Goal: Find specific fact: Find specific page/section

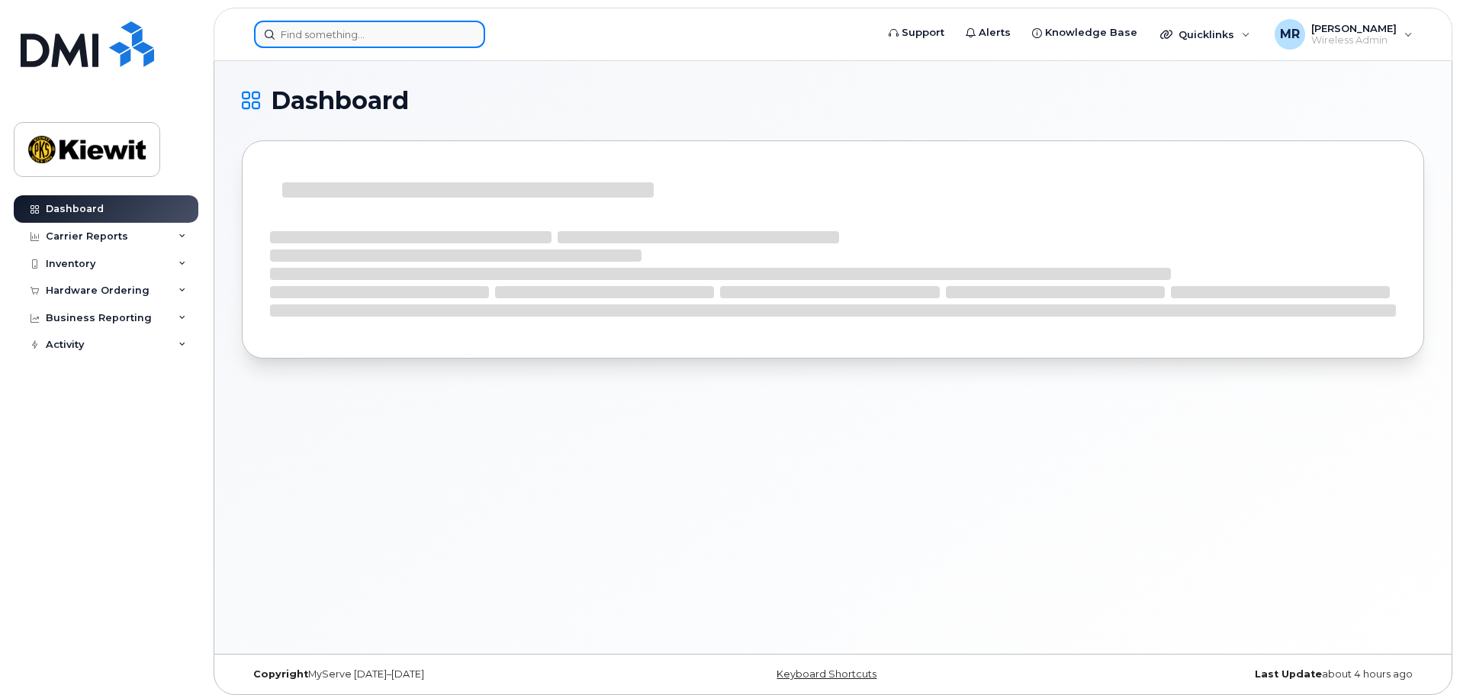
click at [322, 37] on input at bounding box center [369, 34] width 231 height 27
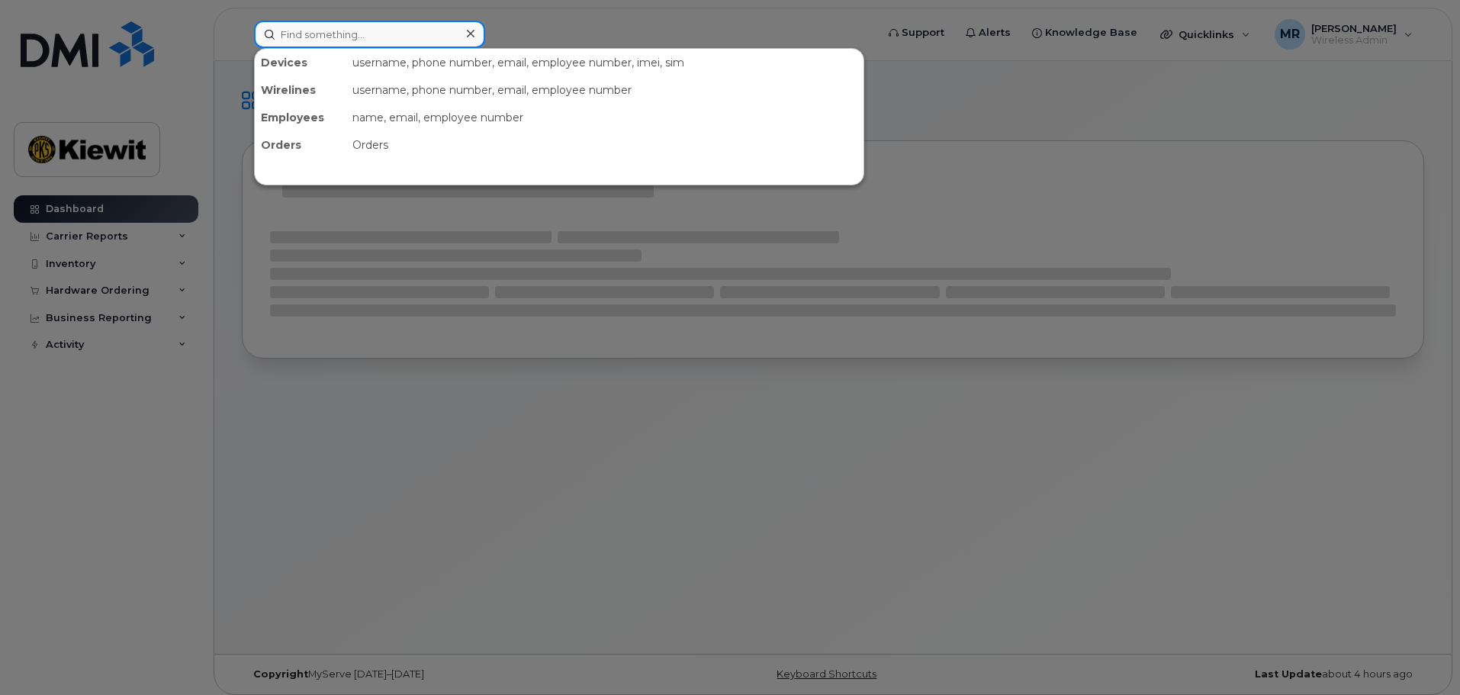
click at [346, 35] on input at bounding box center [369, 34] width 231 height 27
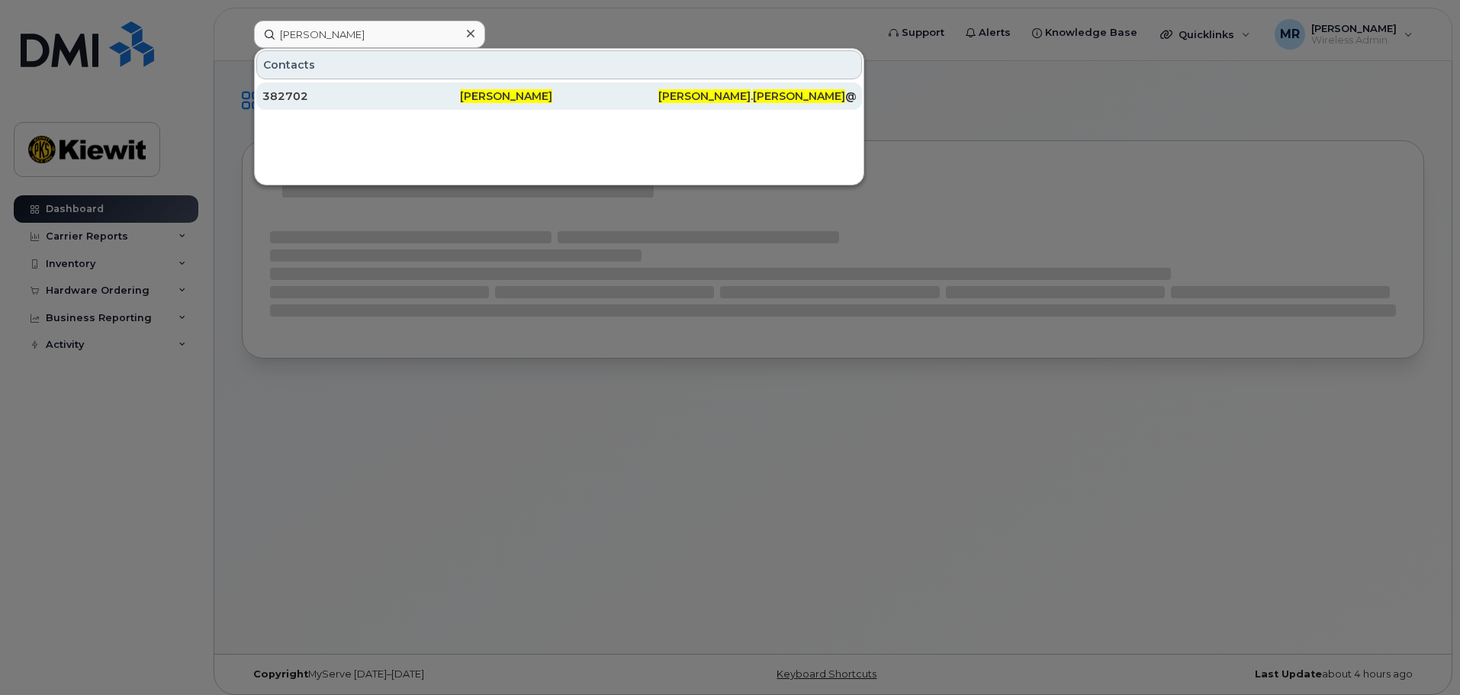
click at [488, 95] on span "Justin Cannon" at bounding box center [506, 96] width 92 height 14
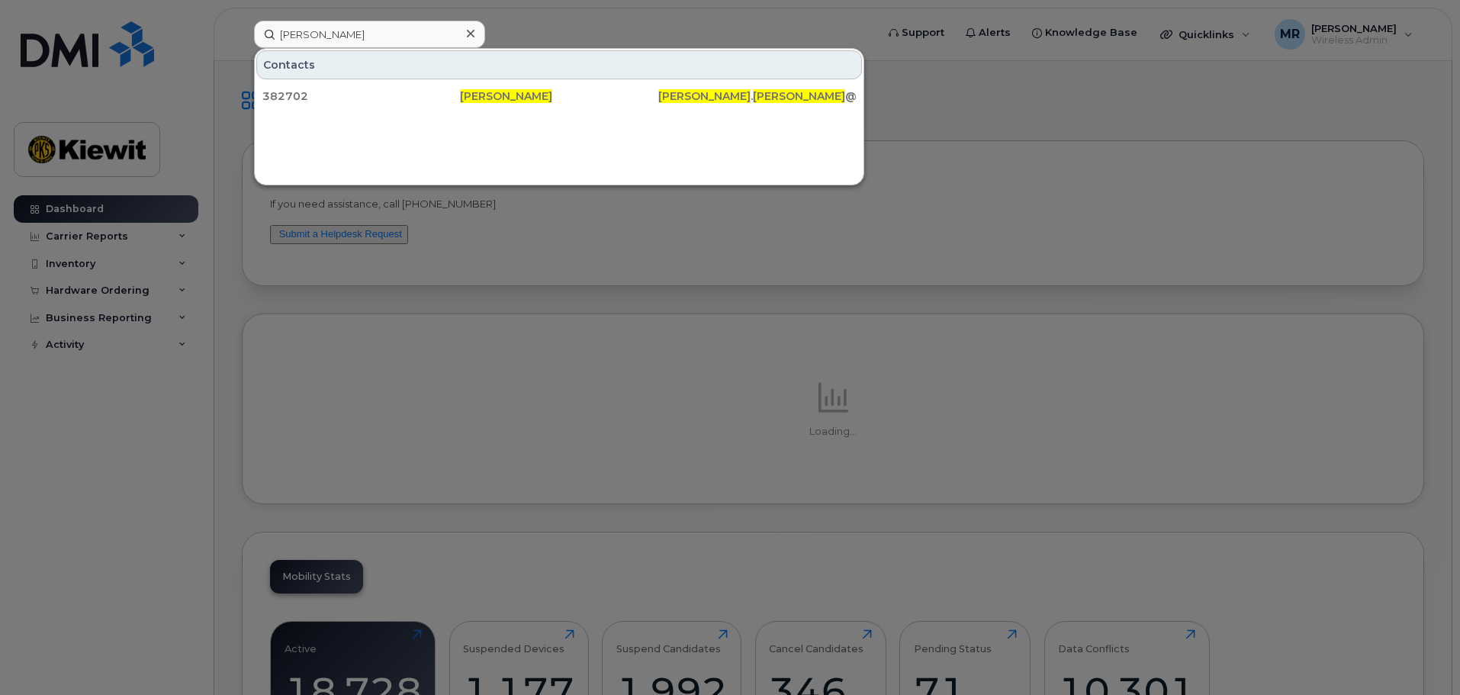
click at [916, 246] on div at bounding box center [730, 347] width 1460 height 695
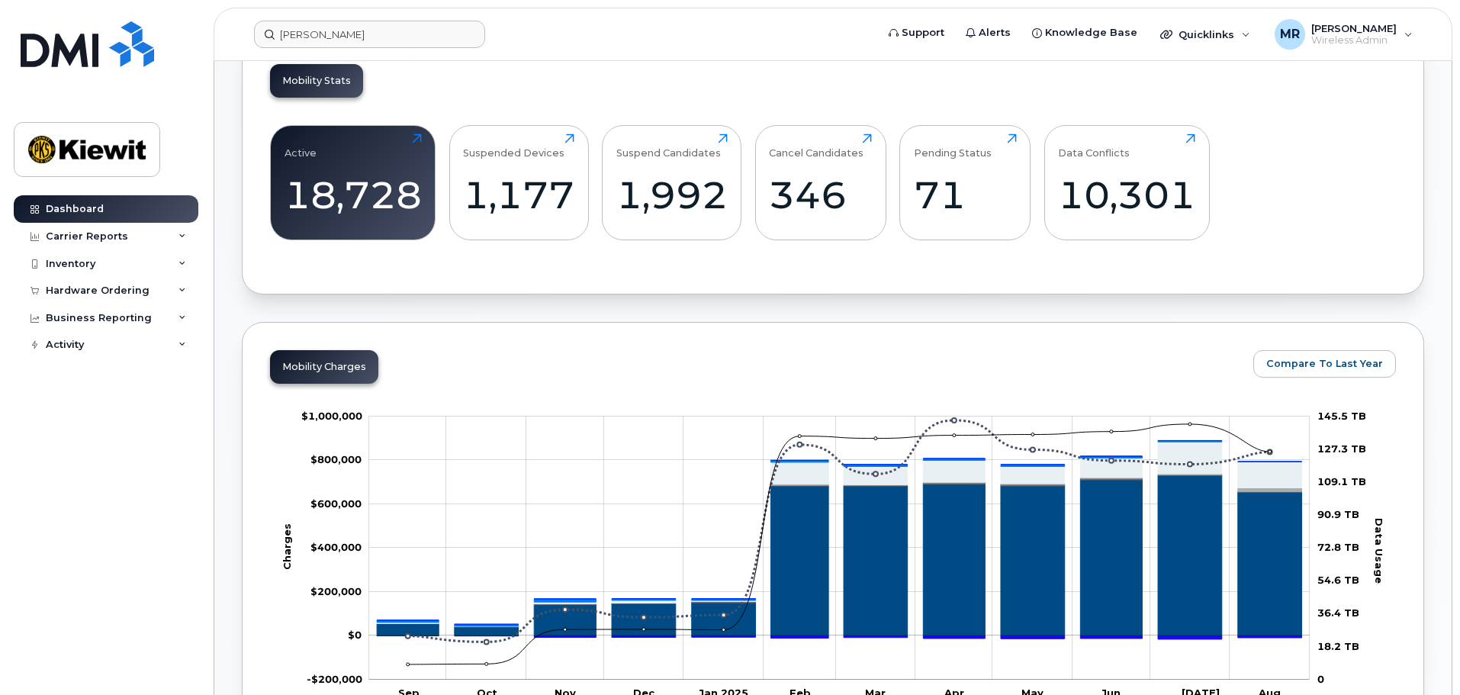
scroll to position [381, 0]
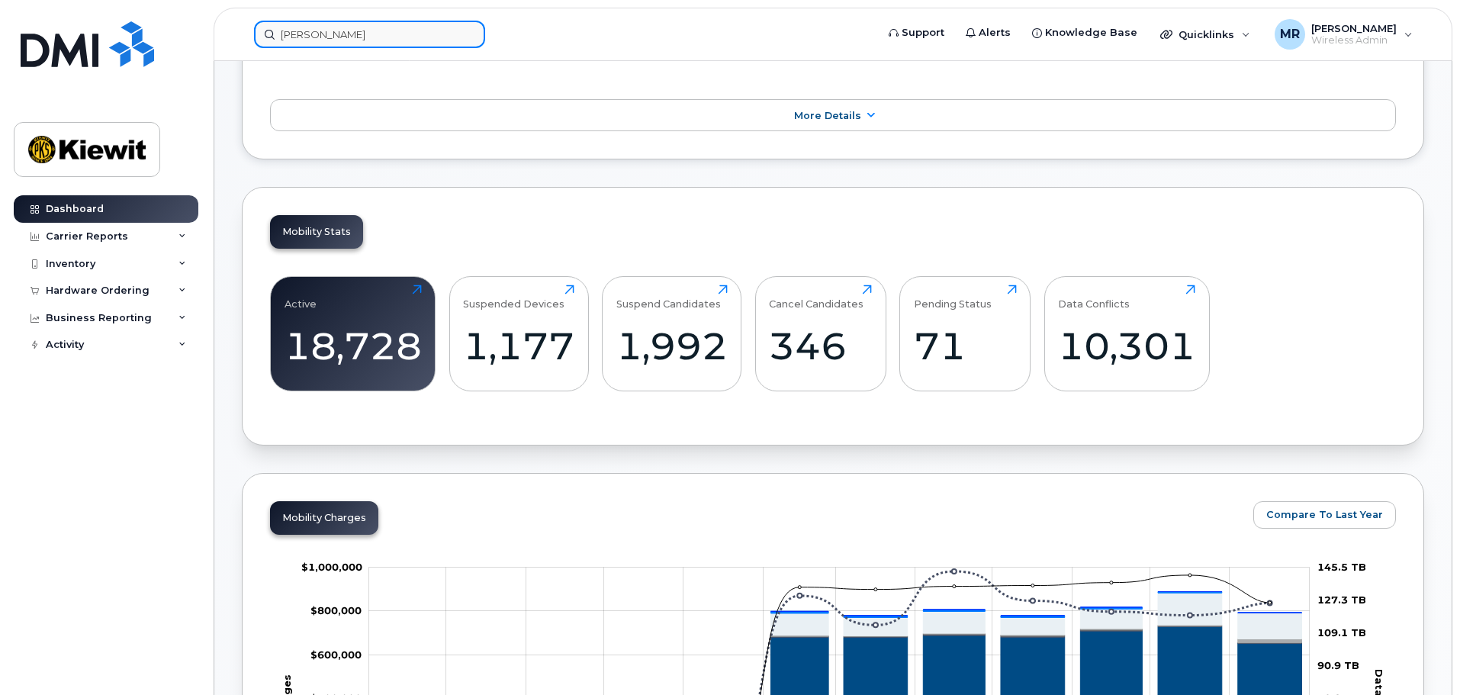
click at [308, 42] on input "justin cannon" at bounding box center [369, 34] width 231 height 27
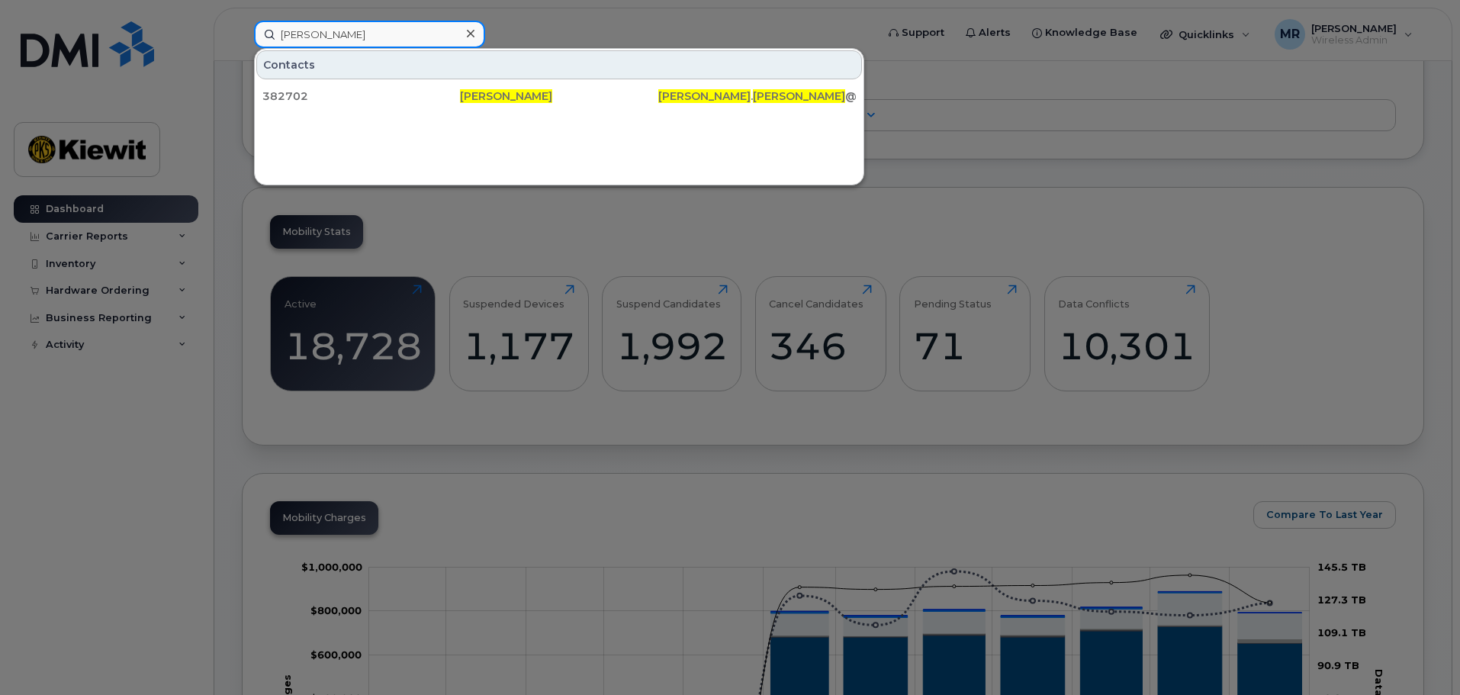
click at [381, 34] on input "justin cannon" at bounding box center [369, 34] width 231 height 27
drag, startPoint x: 365, startPoint y: 28, endPoint x: 249, endPoint y: 32, distance: 116.0
click at [249, 32] on div "justin cannon Contacts 382702 Justin Cannon JUSTIN . CANNON @KIEWIT.COM" at bounding box center [560, 34] width 636 height 27
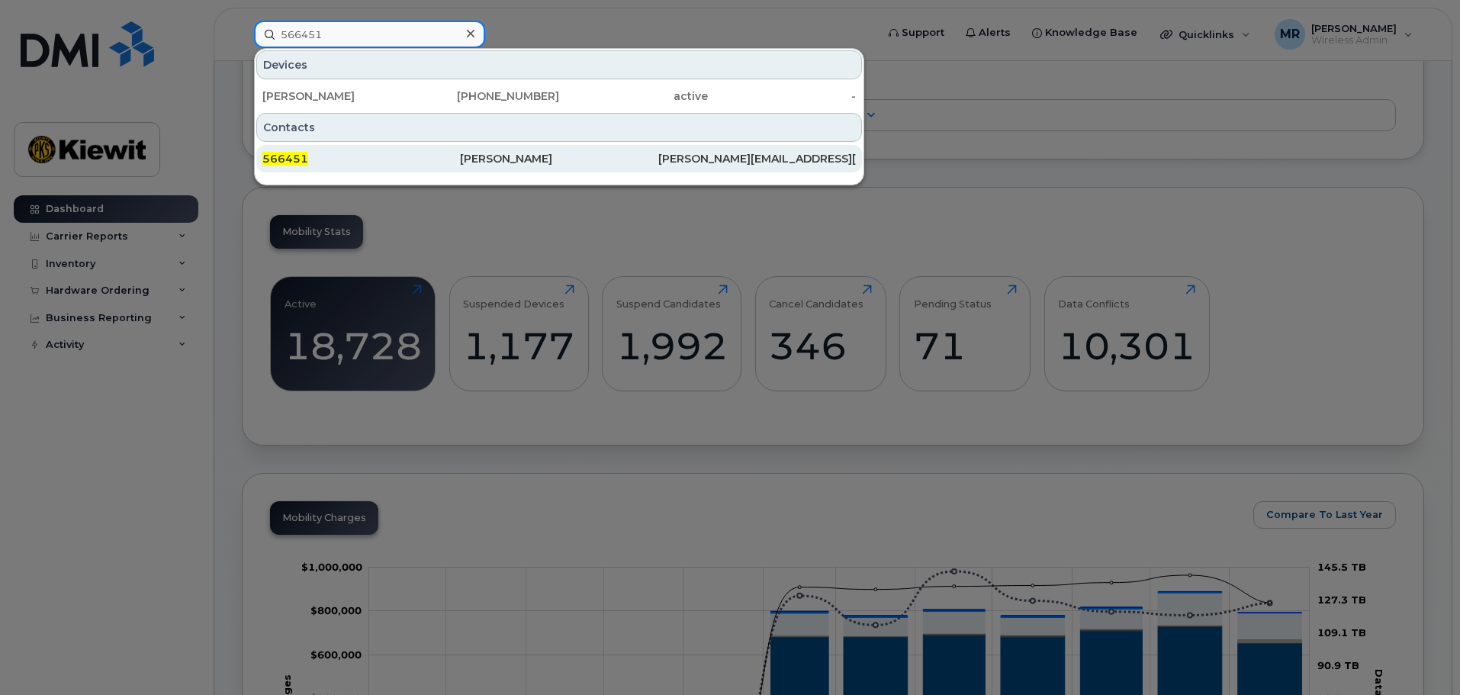
type input "566451"
click at [494, 159] on div "Thomas Cannon" at bounding box center [559, 158] width 198 height 15
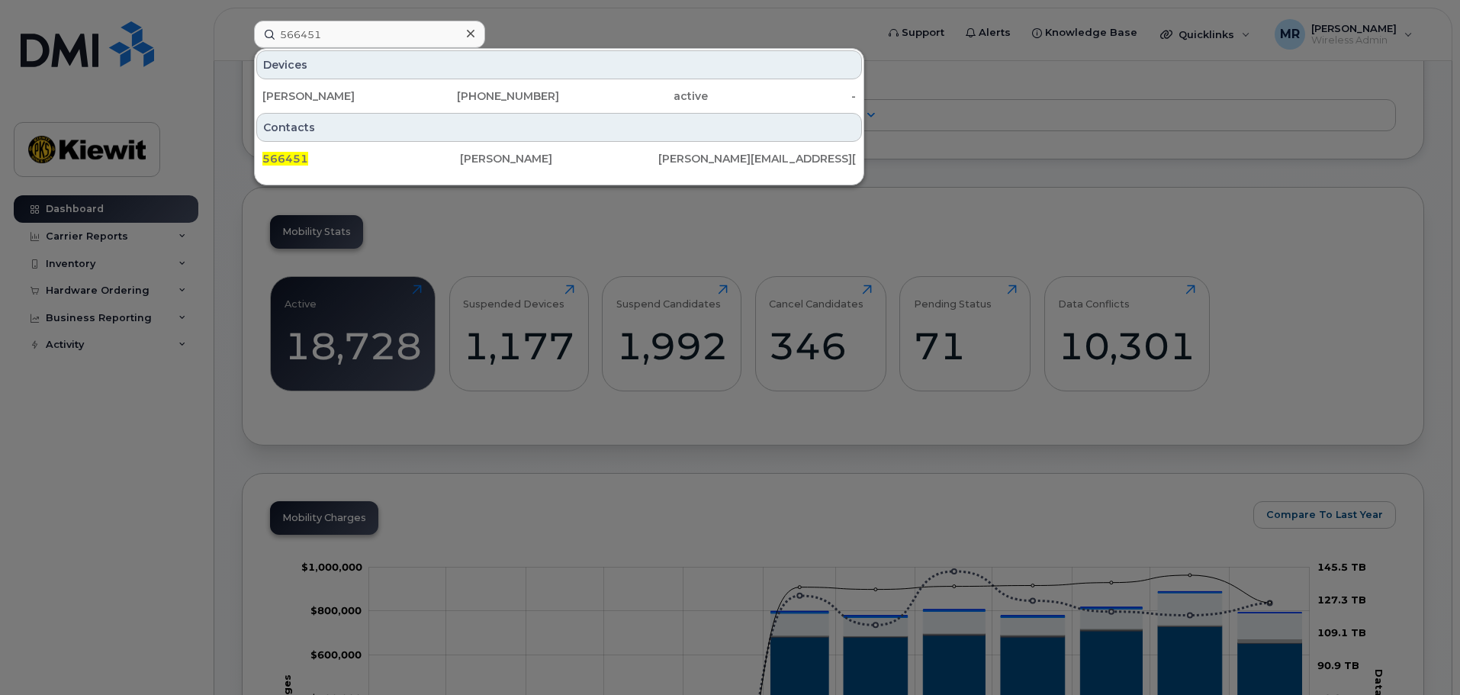
click at [1037, 195] on div at bounding box center [730, 347] width 1460 height 695
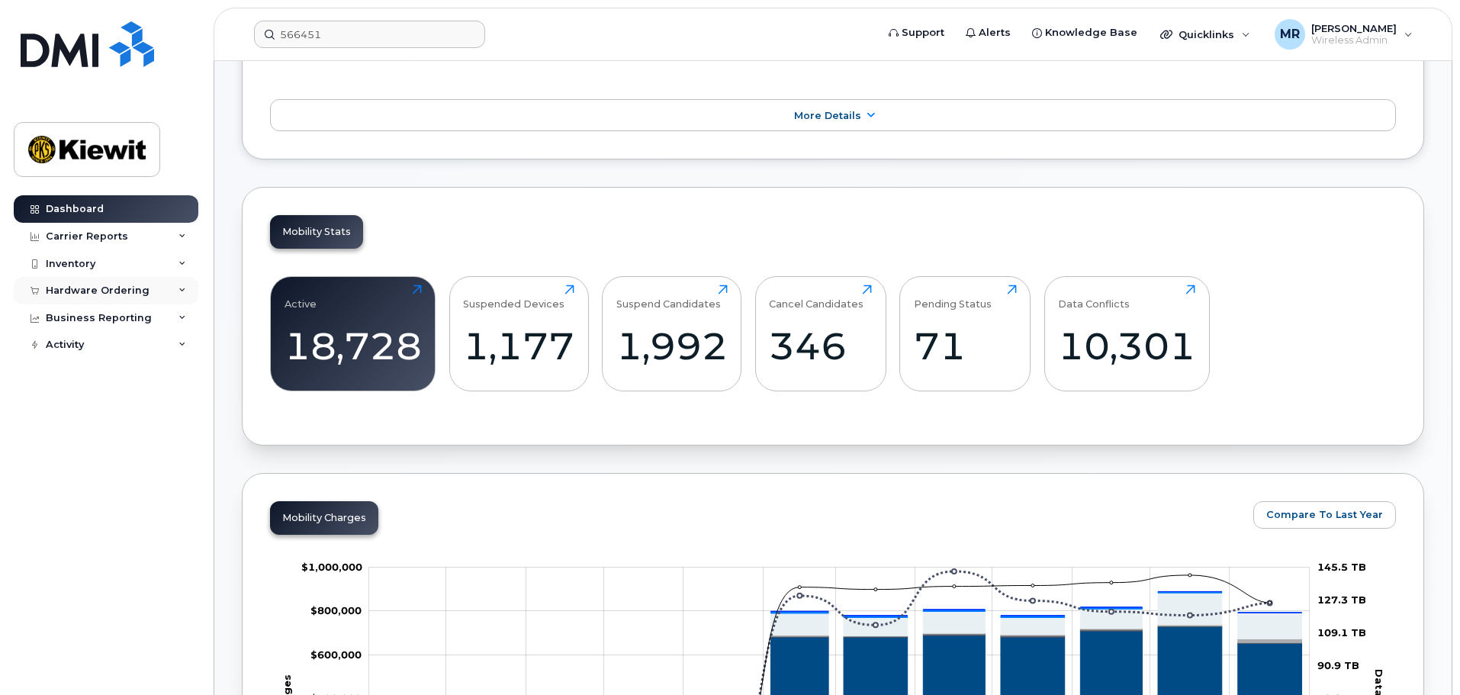
click at [83, 291] on div "Hardware Ordering" at bounding box center [98, 291] width 104 height 12
click at [76, 318] on div "Overview" at bounding box center [78, 319] width 50 height 14
click at [75, 346] on div "Orders" at bounding box center [71, 348] width 37 height 14
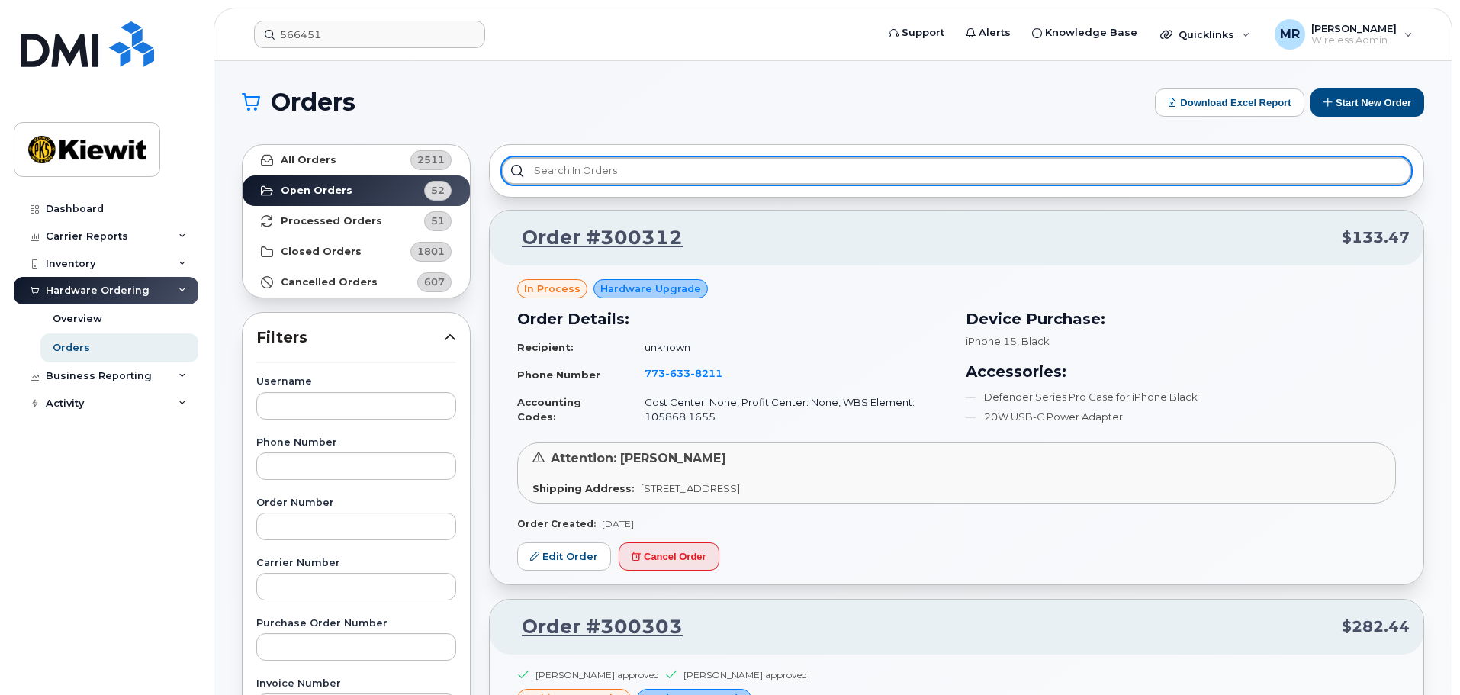
click at [599, 174] on input "text" at bounding box center [956, 170] width 909 height 27
click at [595, 177] on input "text" at bounding box center [956, 170] width 909 height 27
type input "t"
type input "m"
type input "c"
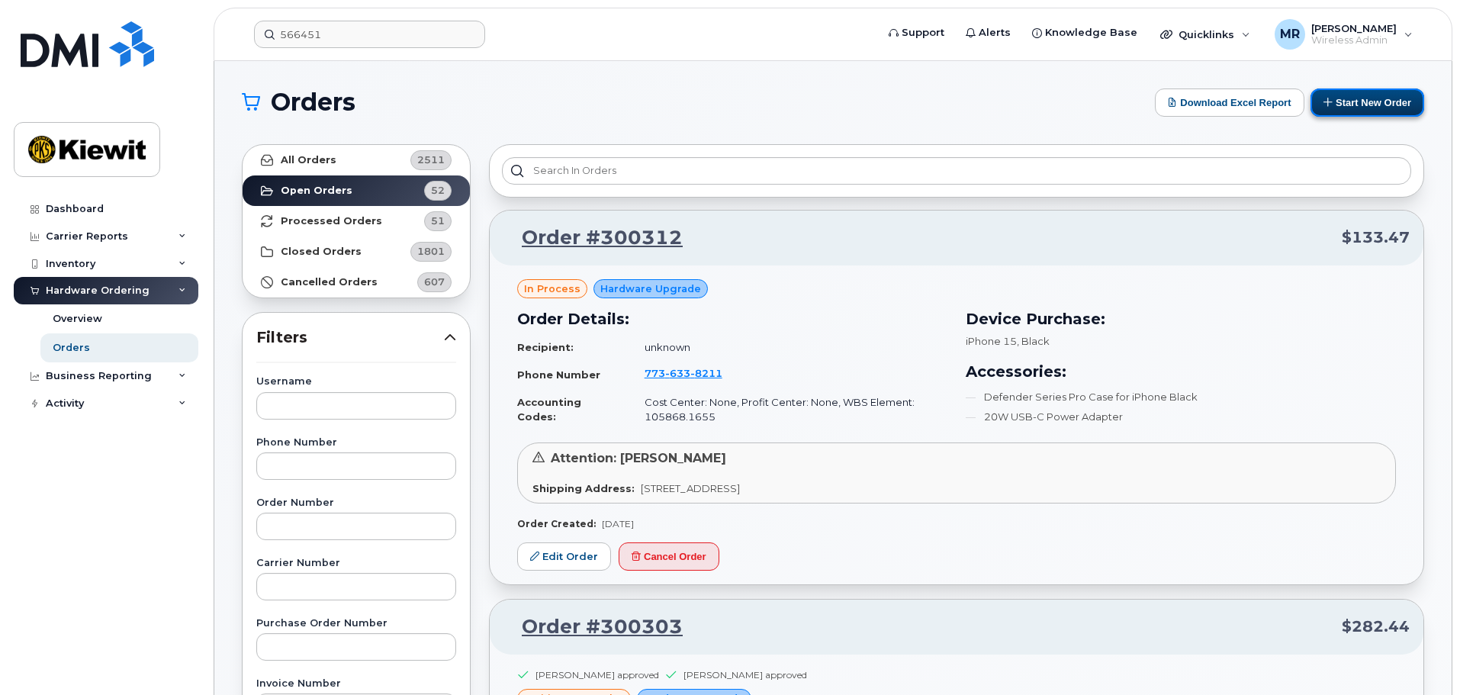
click at [1370, 98] on button "Start New Order" at bounding box center [1368, 102] width 114 height 28
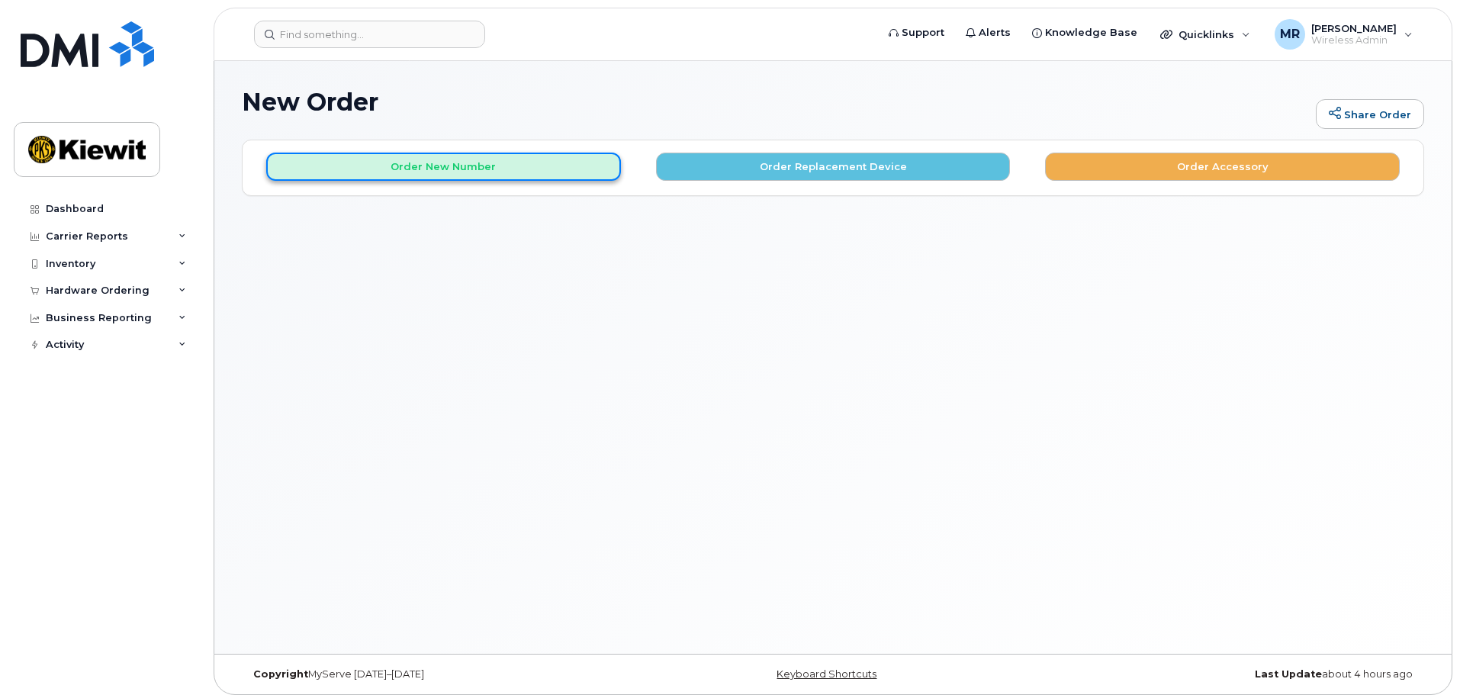
click at [419, 175] on button "Order New Number" at bounding box center [443, 167] width 355 height 28
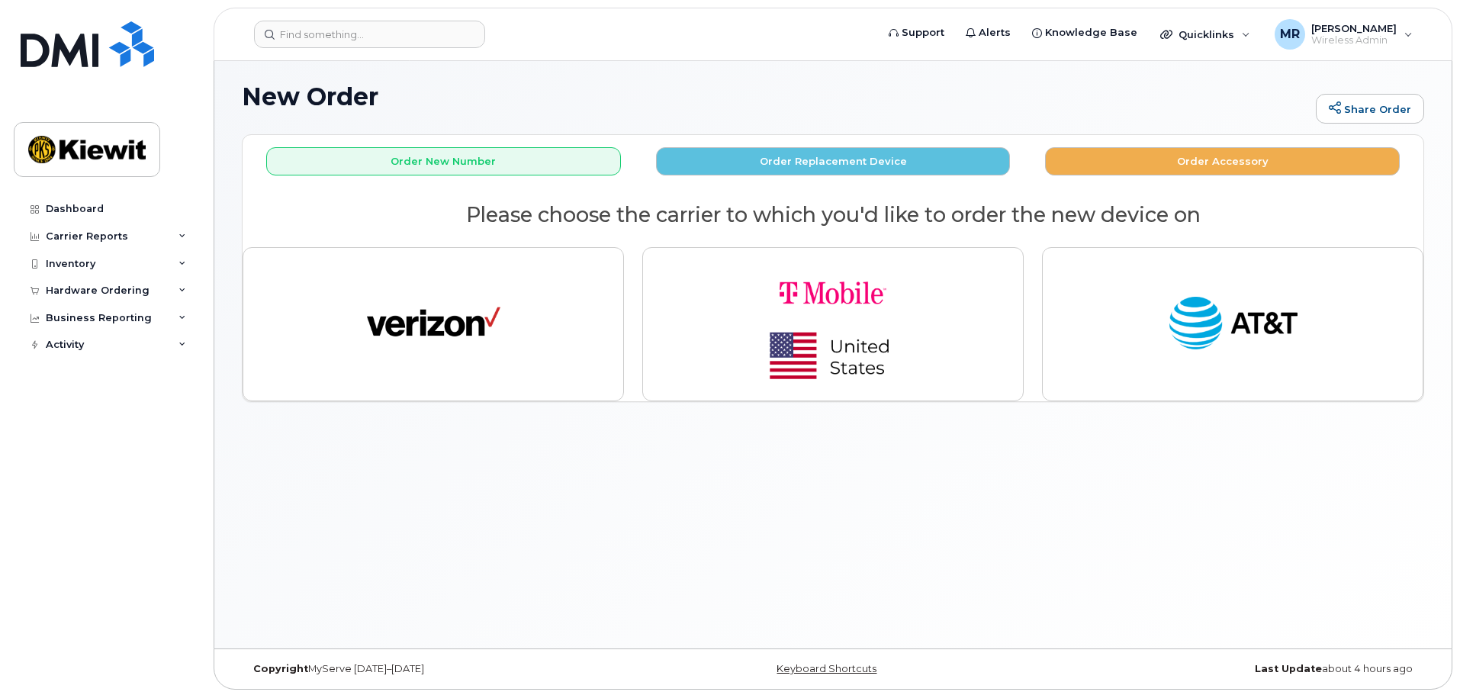
scroll to position [8, 0]
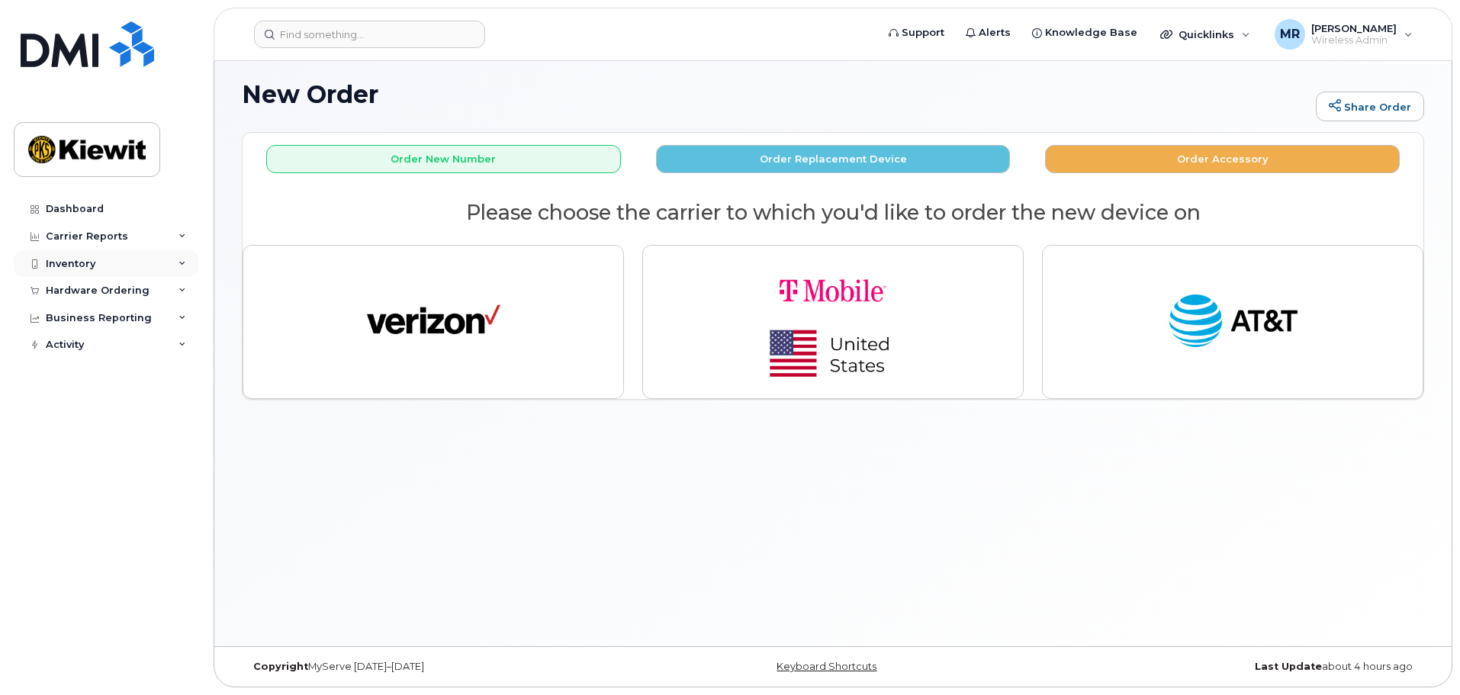
click at [82, 263] on div "Inventory" at bounding box center [71, 264] width 50 height 12
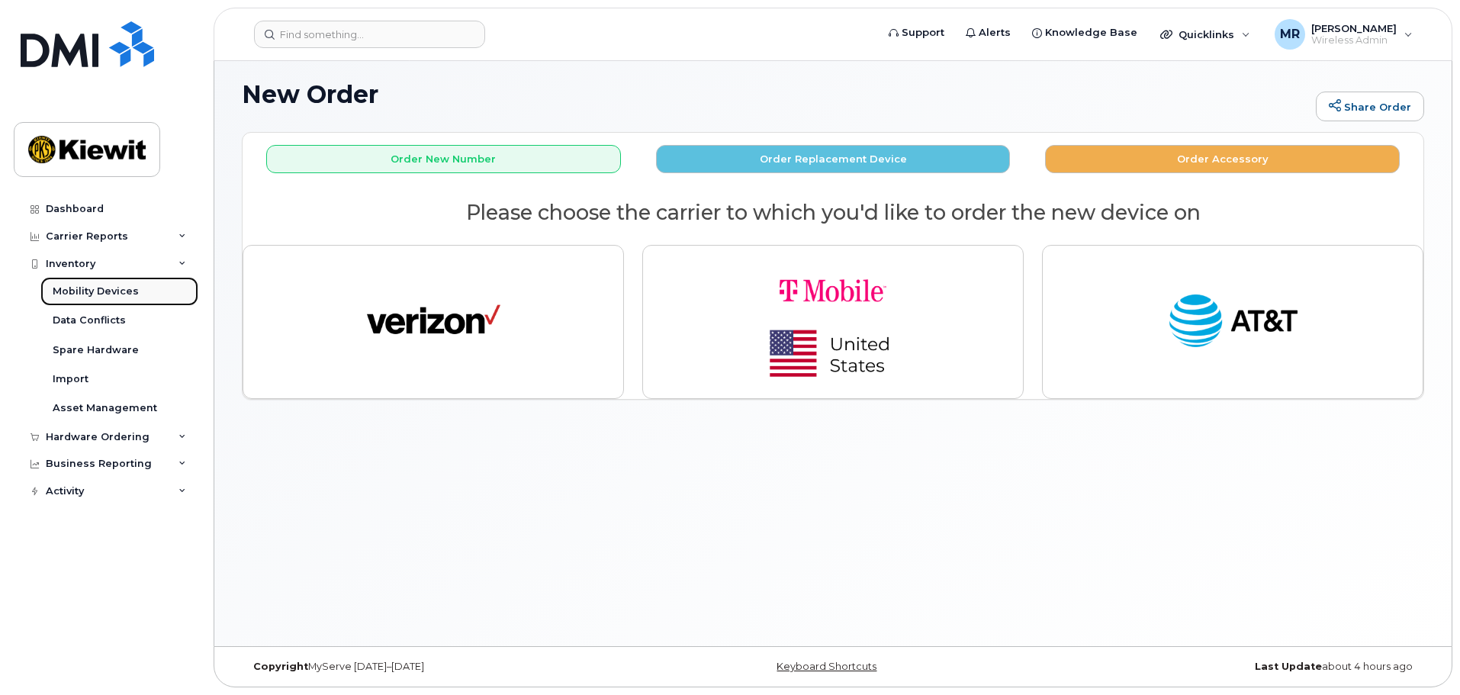
click at [94, 289] on div "Mobility Devices" at bounding box center [96, 292] width 86 height 14
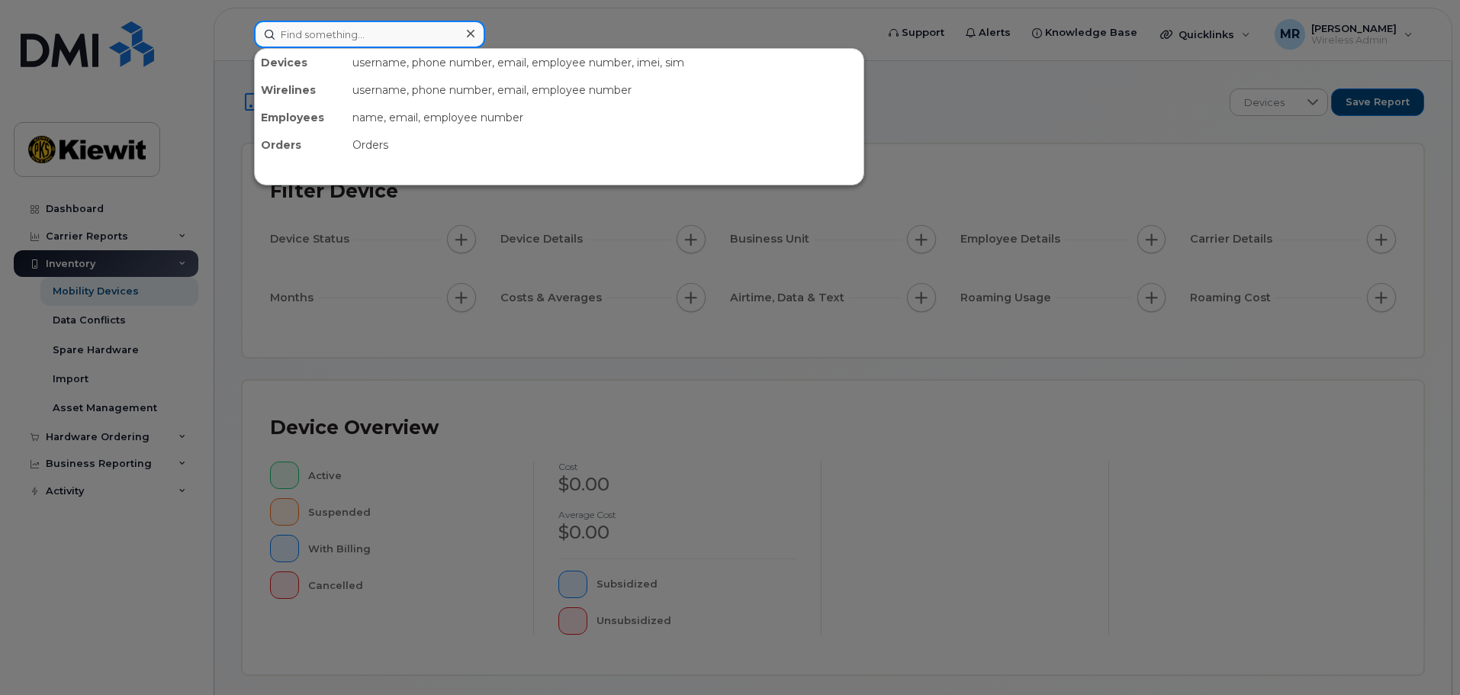
click at [387, 35] on input at bounding box center [369, 34] width 231 height 27
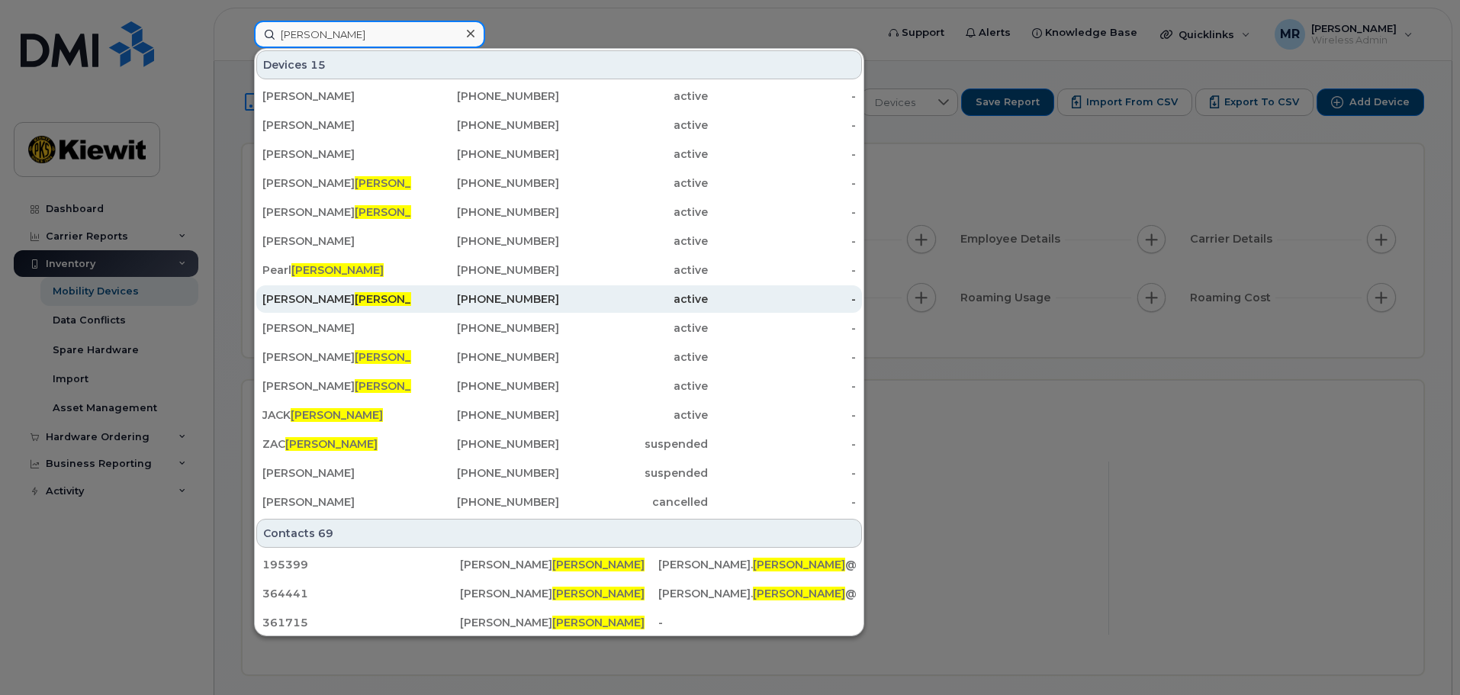
type input "[PERSON_NAME]"
click at [685, 299] on div "active" at bounding box center [633, 298] width 149 height 15
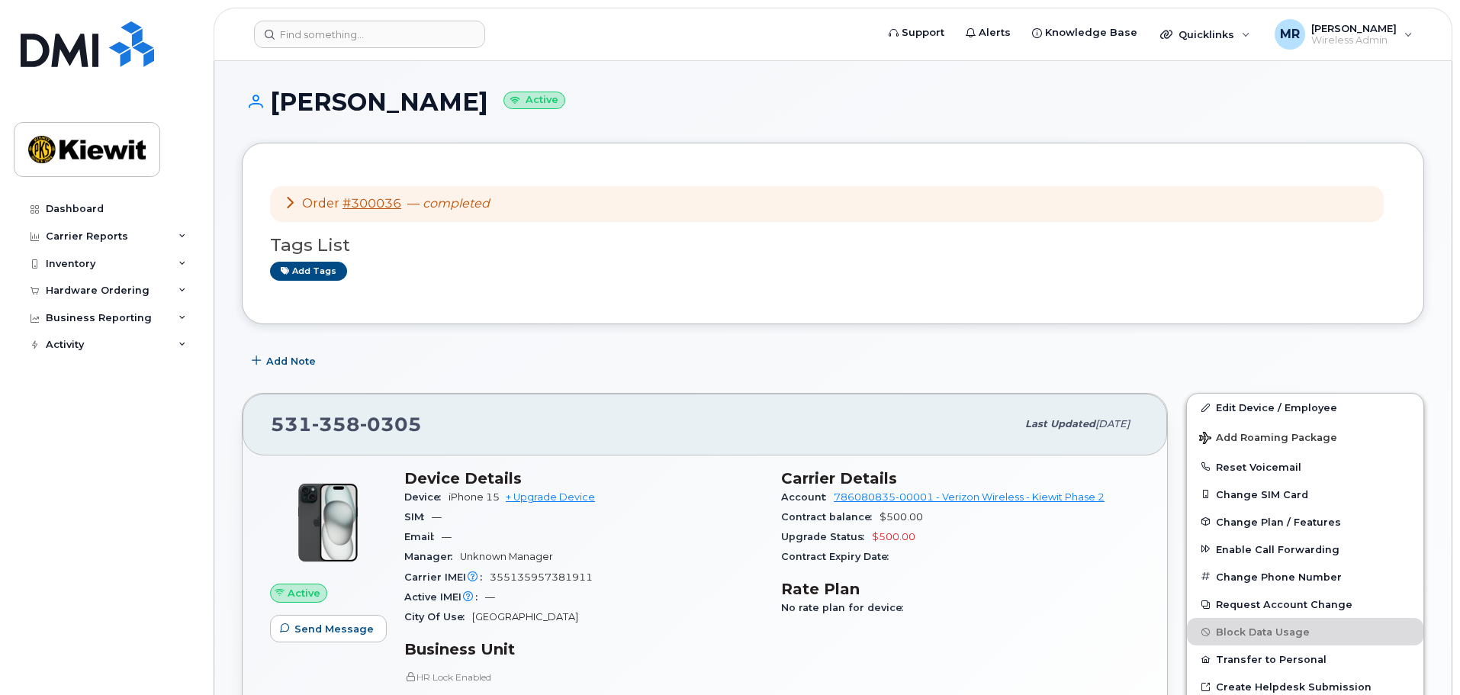
click at [290, 203] on icon at bounding box center [290, 202] width 12 height 12
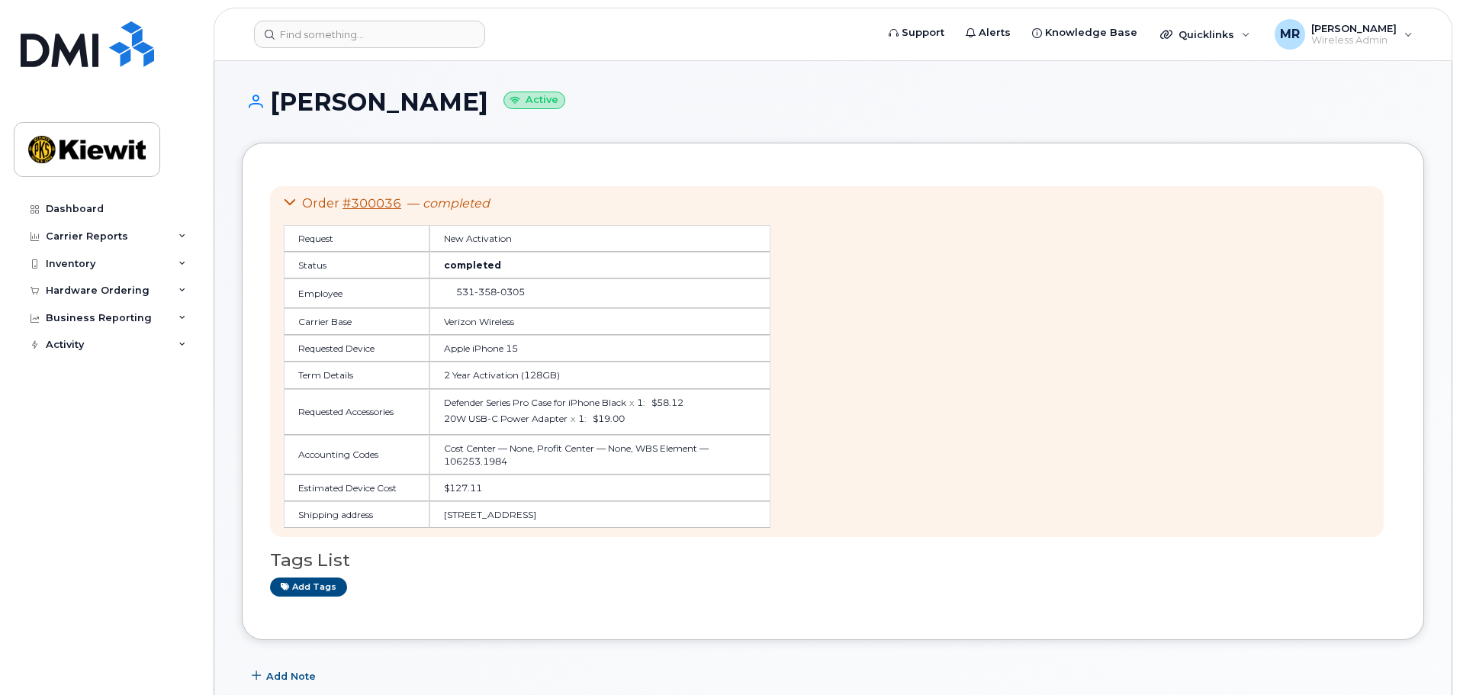
drag, startPoint x: 693, startPoint y: 518, endPoint x: 435, endPoint y: 525, distance: 257.9
click at [435, 525] on td "11501 42nd Street, Plattsmouth, NE, 68048, USA" at bounding box center [600, 514] width 341 height 27
copy td "11501 42nd Street, Plattsmouth, NE, 68048, USA"
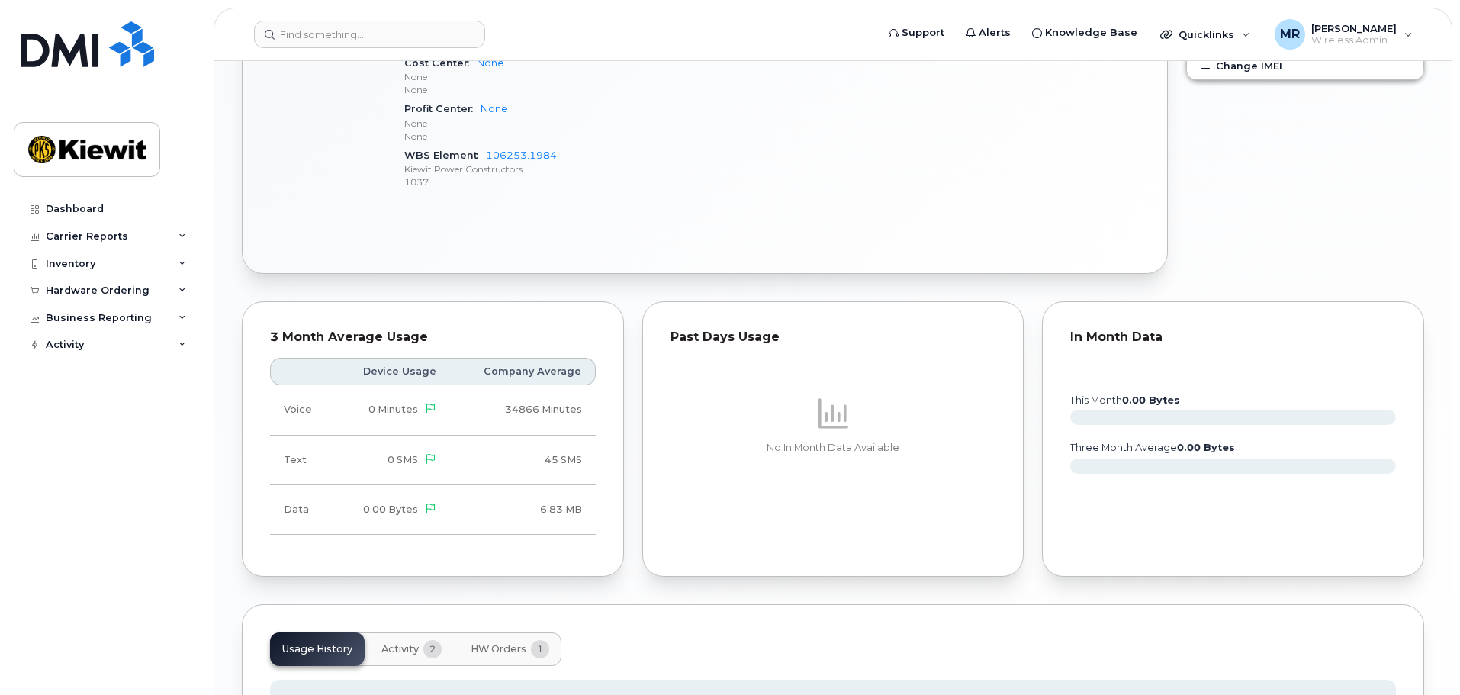
scroll to position [1263, 0]
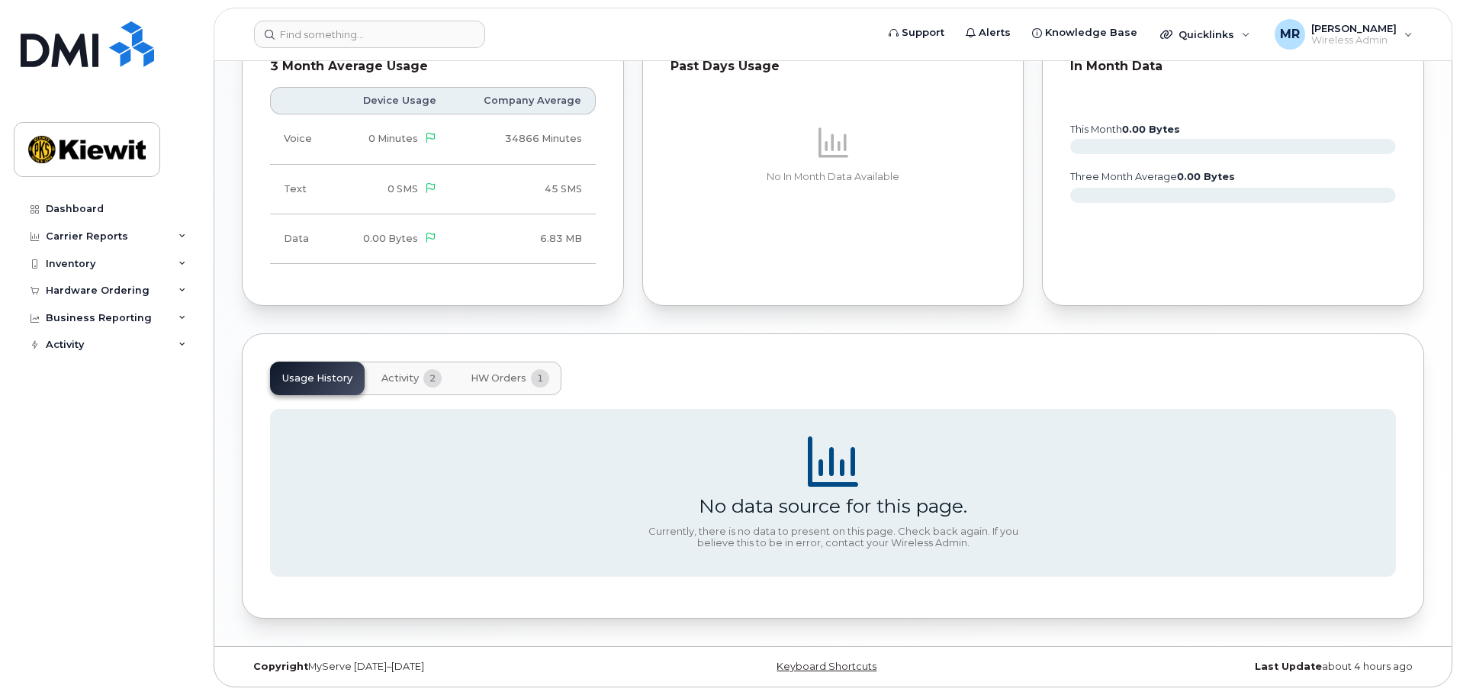
click at [393, 376] on span "Activity" at bounding box center [399, 378] width 37 height 12
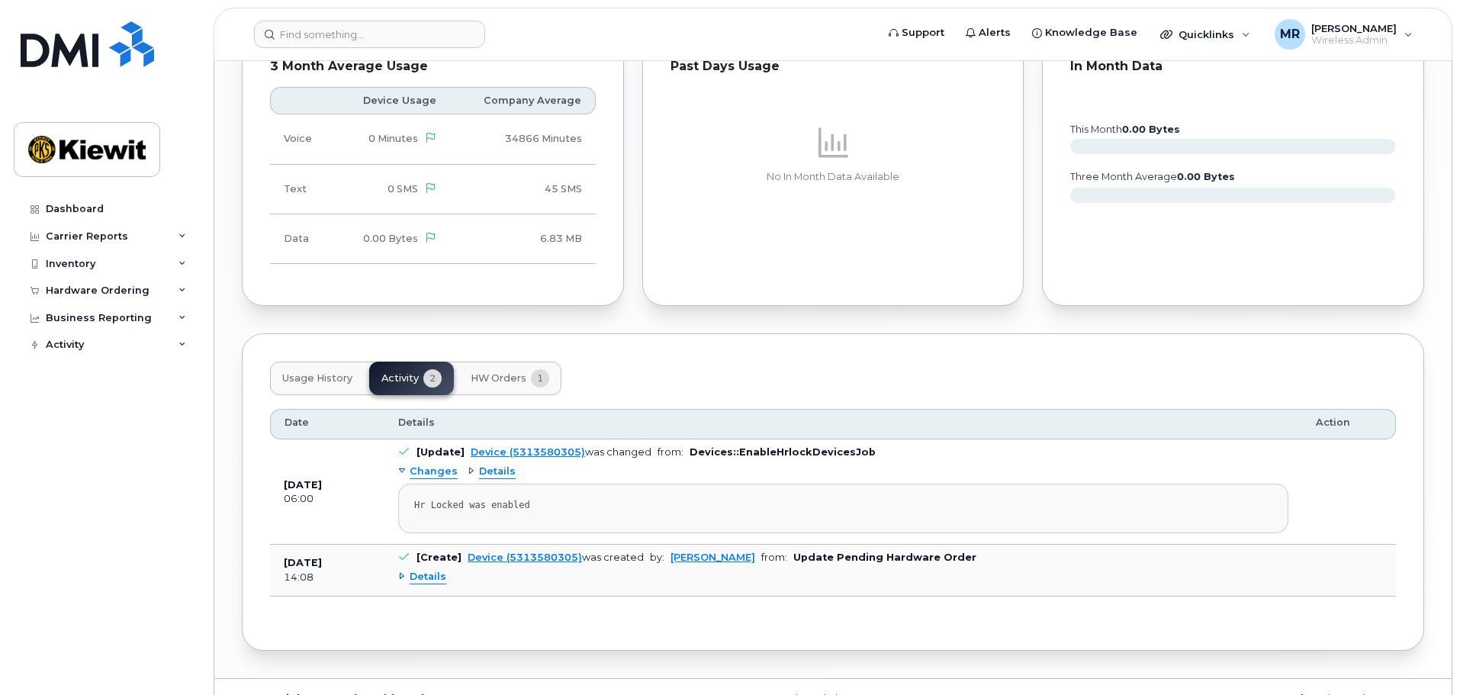
click at [500, 384] on button "HW Orders 1" at bounding box center [509, 379] width 103 height 34
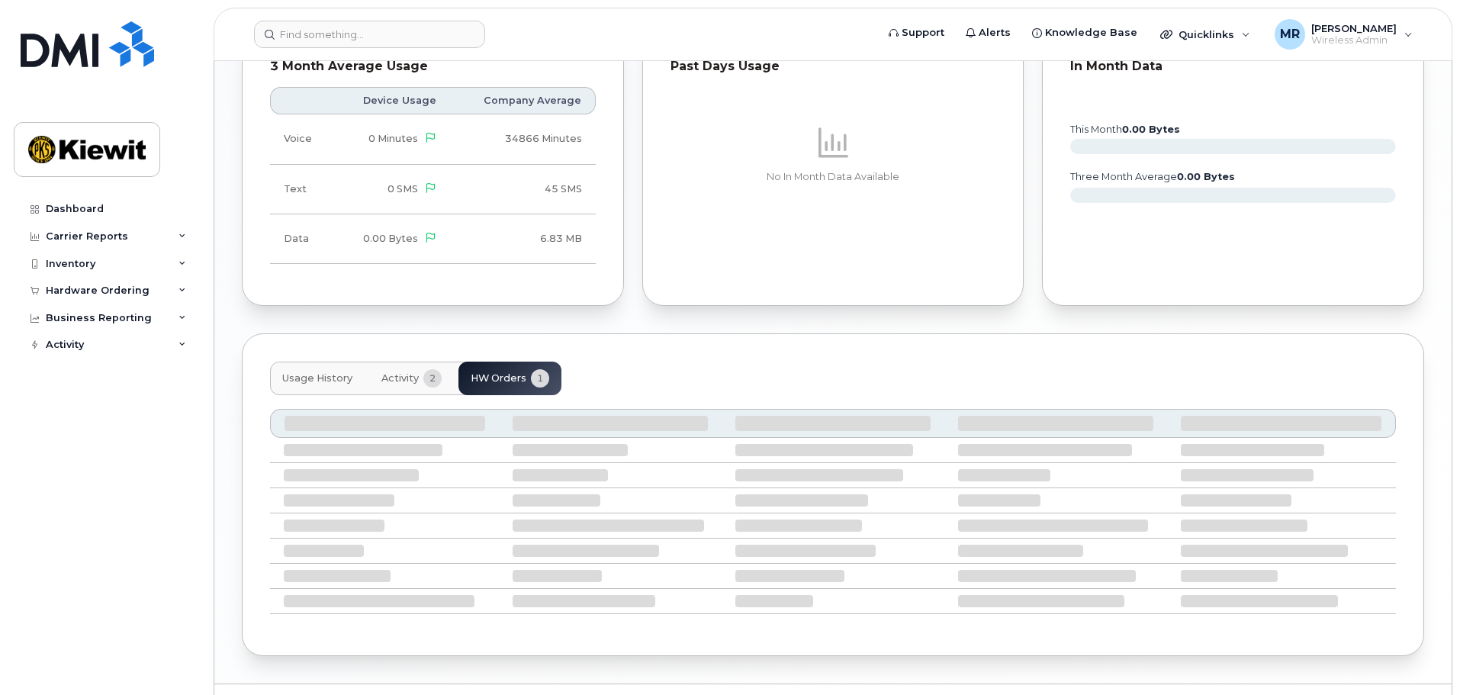
scroll to position [1208, 0]
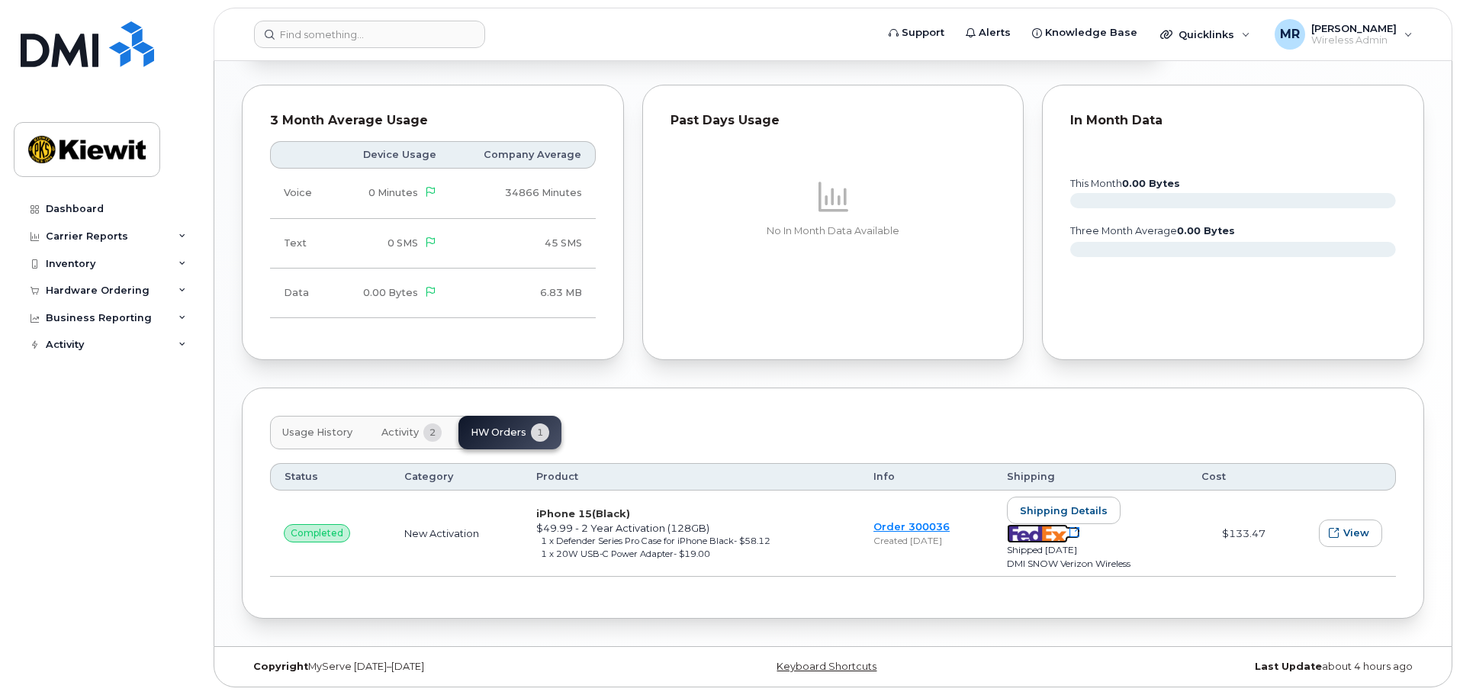
click at [1068, 526] on img at bounding box center [1037, 533] width 61 height 19
